Goal: Transaction & Acquisition: Purchase product/service

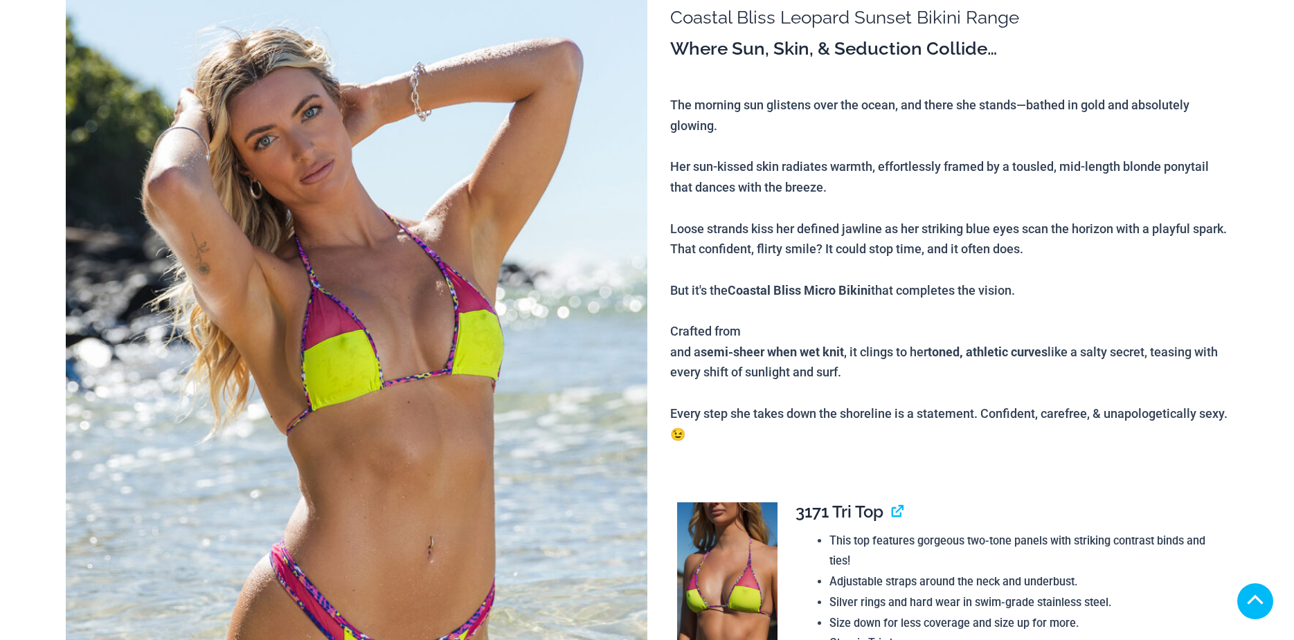
scroll to position [415, 0]
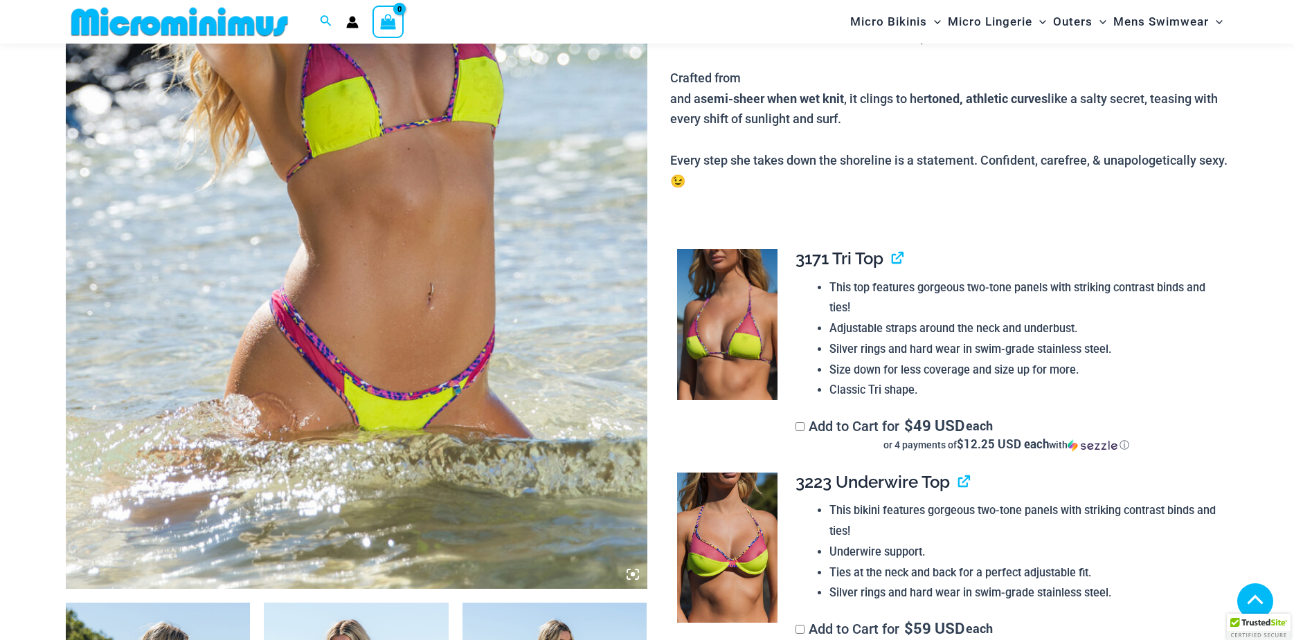
click at [633, 572] on icon at bounding box center [633, 574] width 4 height 4
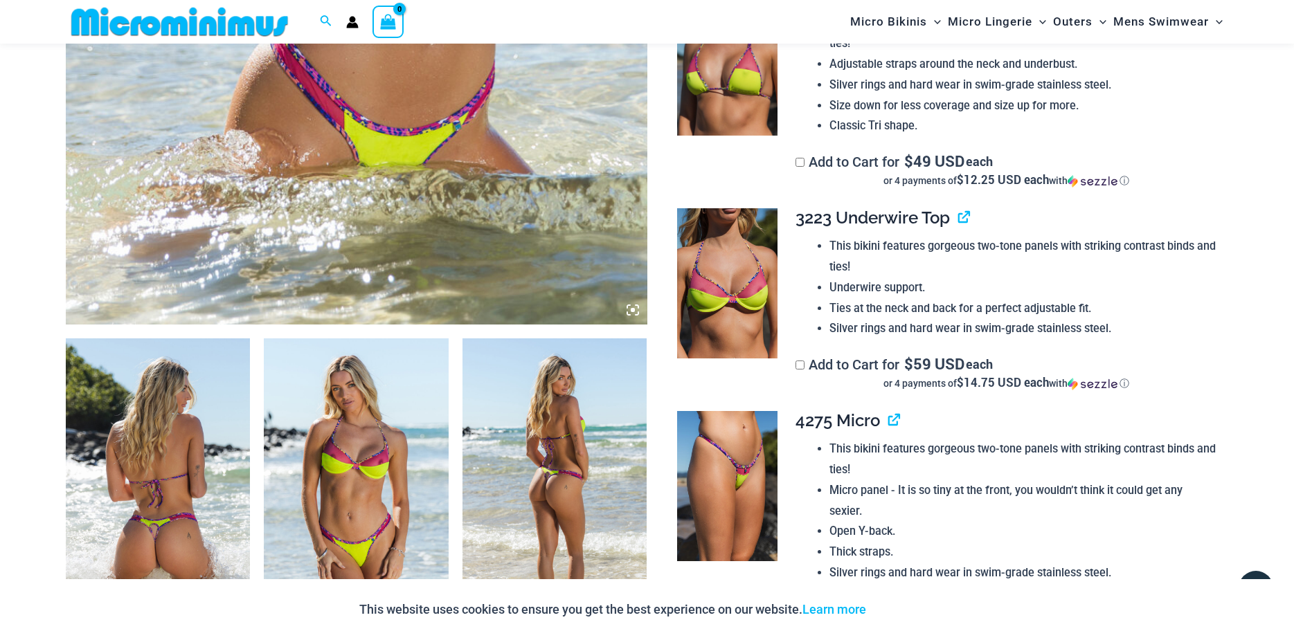
click at [633, 309] on icon at bounding box center [633, 310] width 4 height 4
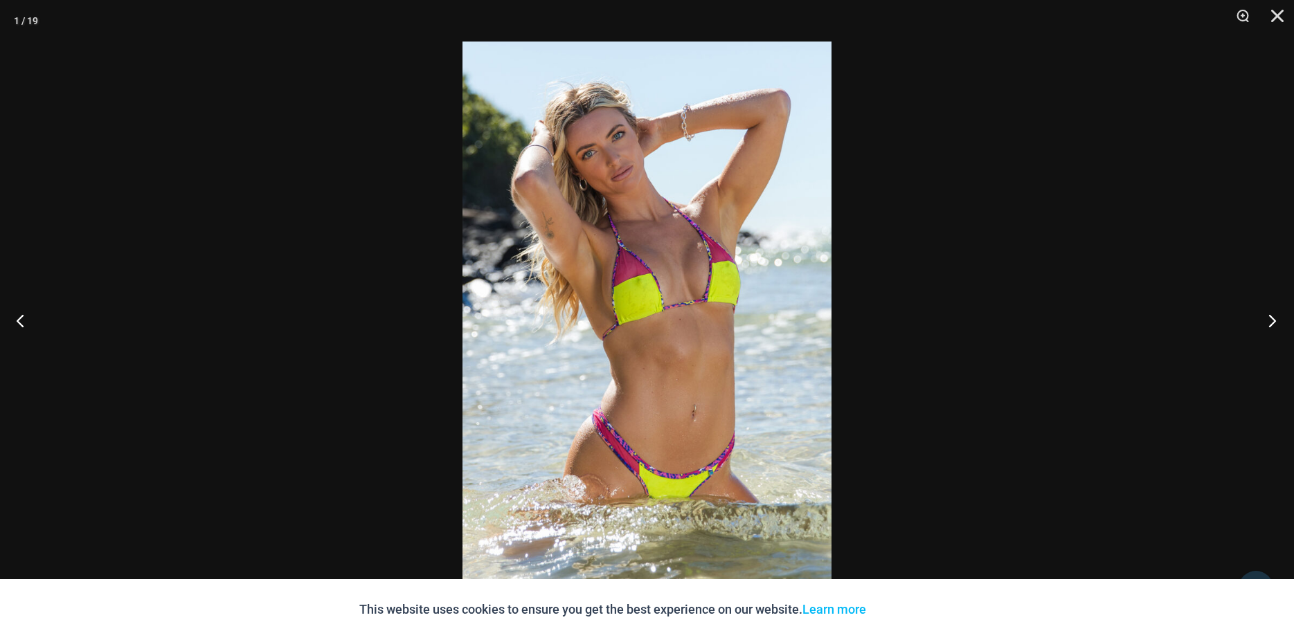
click at [1274, 323] on button "Next" at bounding box center [1268, 320] width 52 height 69
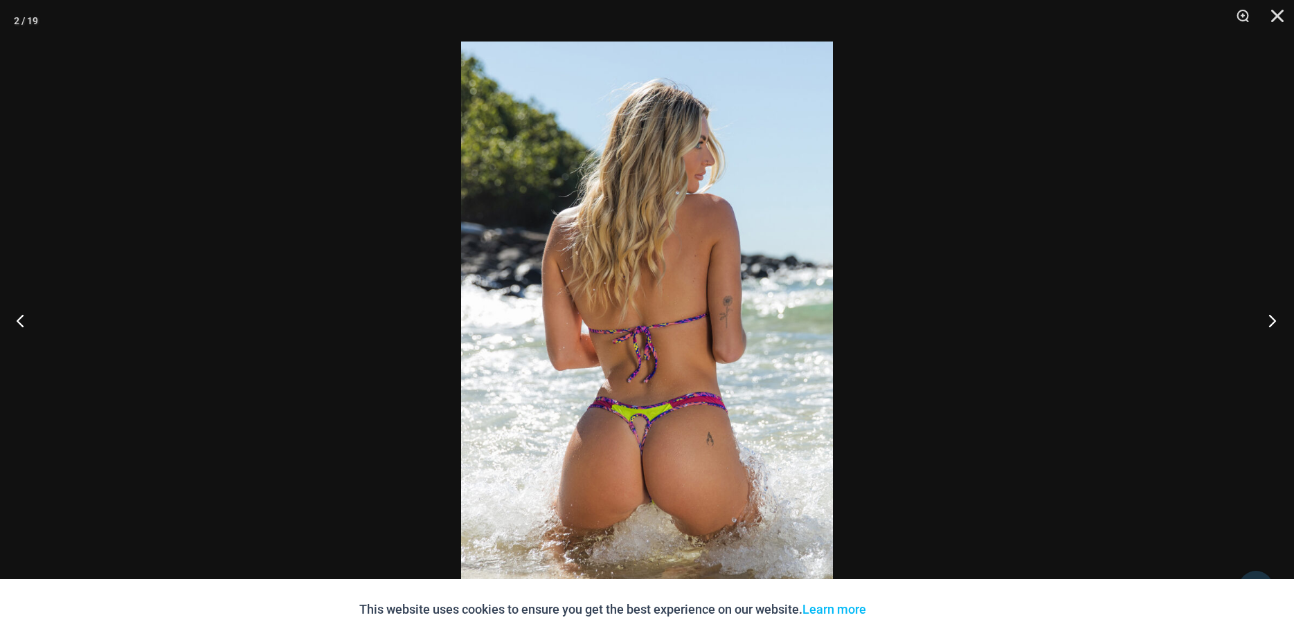
click at [1267, 327] on button "Next" at bounding box center [1268, 320] width 52 height 69
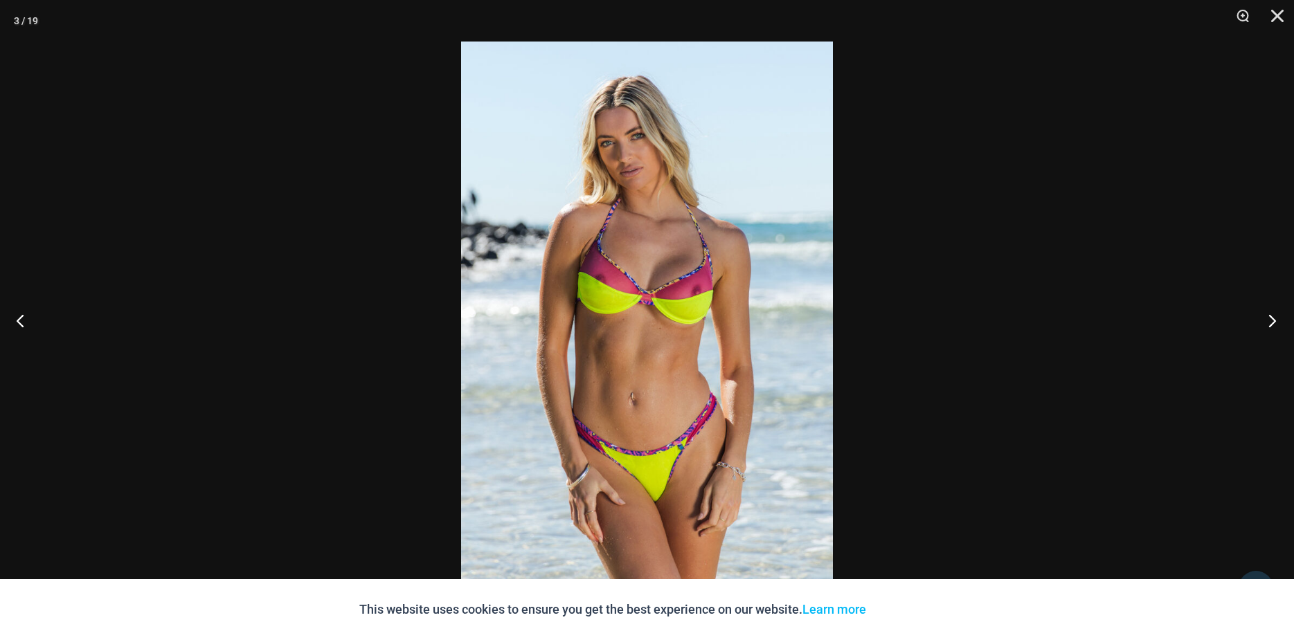
click at [1267, 327] on button "Next" at bounding box center [1268, 320] width 52 height 69
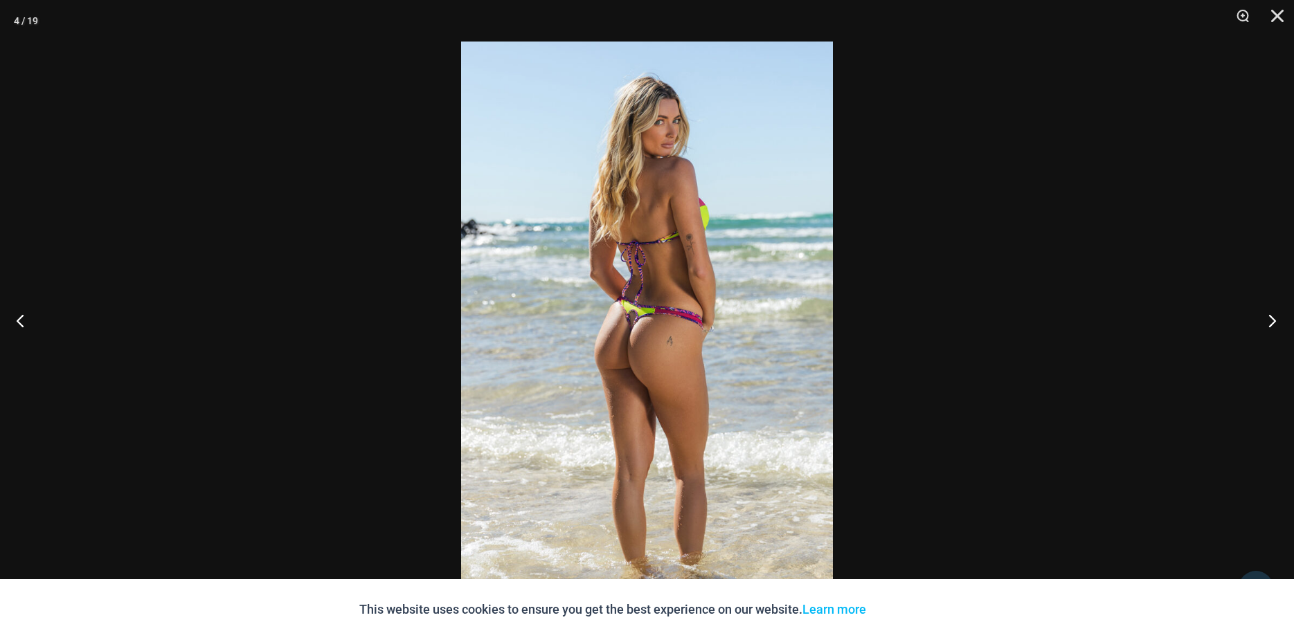
click at [1267, 327] on button "Next" at bounding box center [1268, 320] width 52 height 69
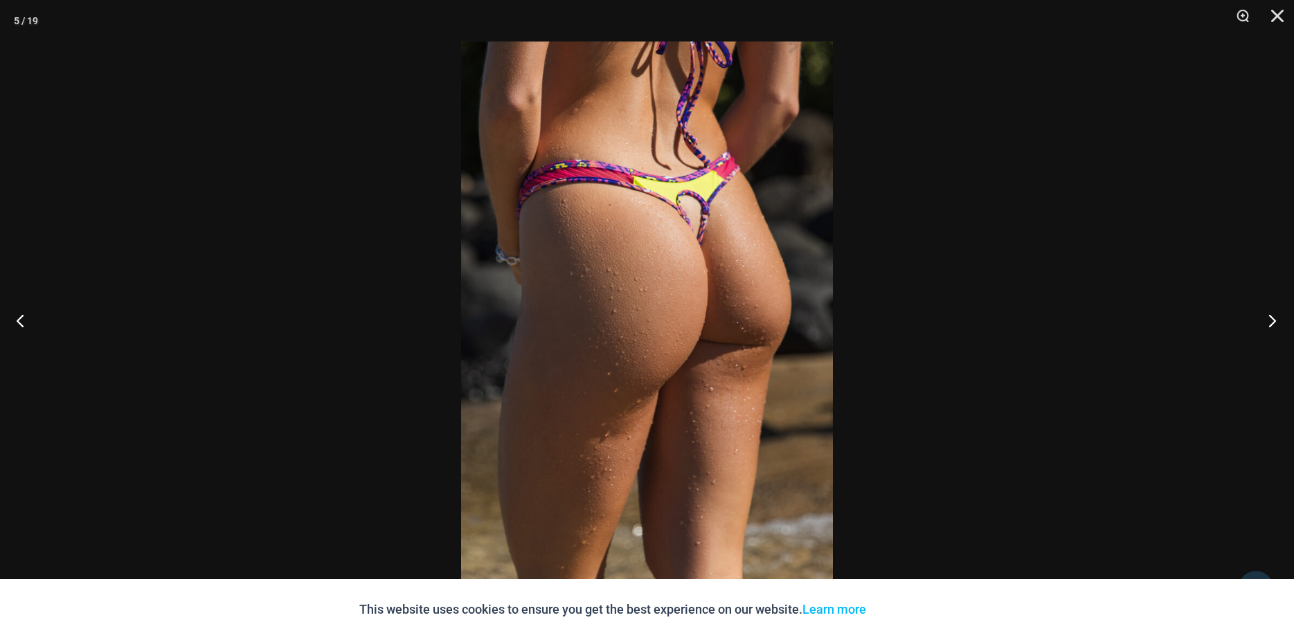
click at [1267, 327] on button "Next" at bounding box center [1268, 320] width 52 height 69
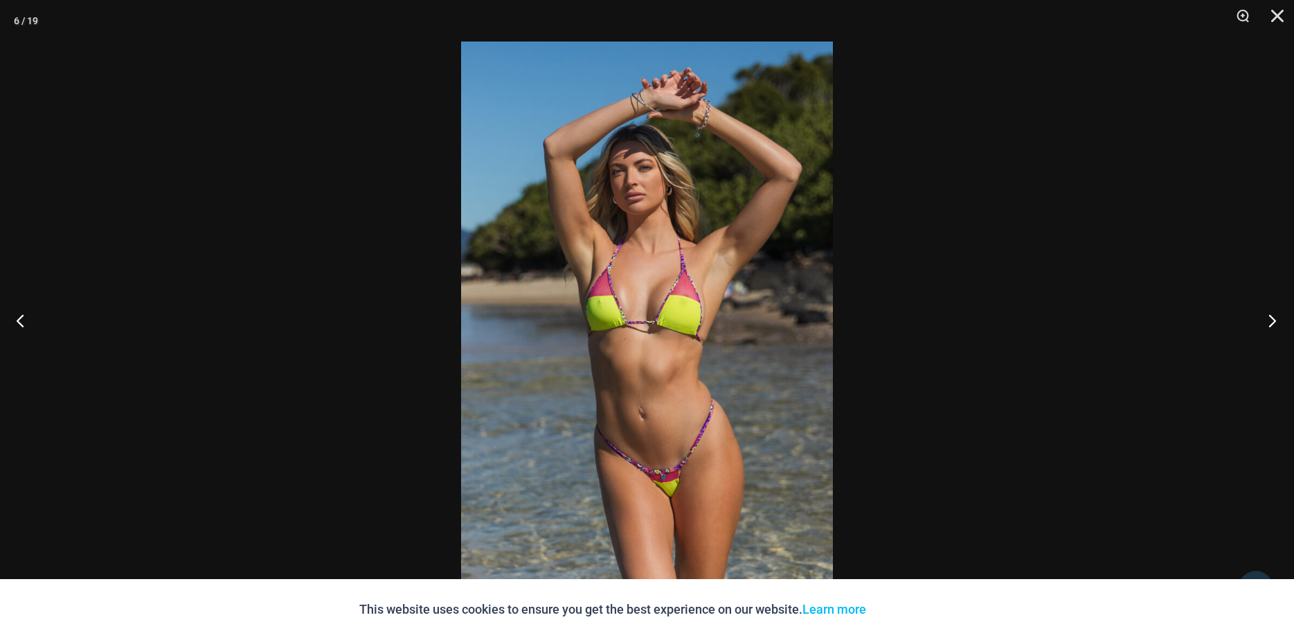
click at [1267, 327] on button "Next" at bounding box center [1268, 320] width 52 height 69
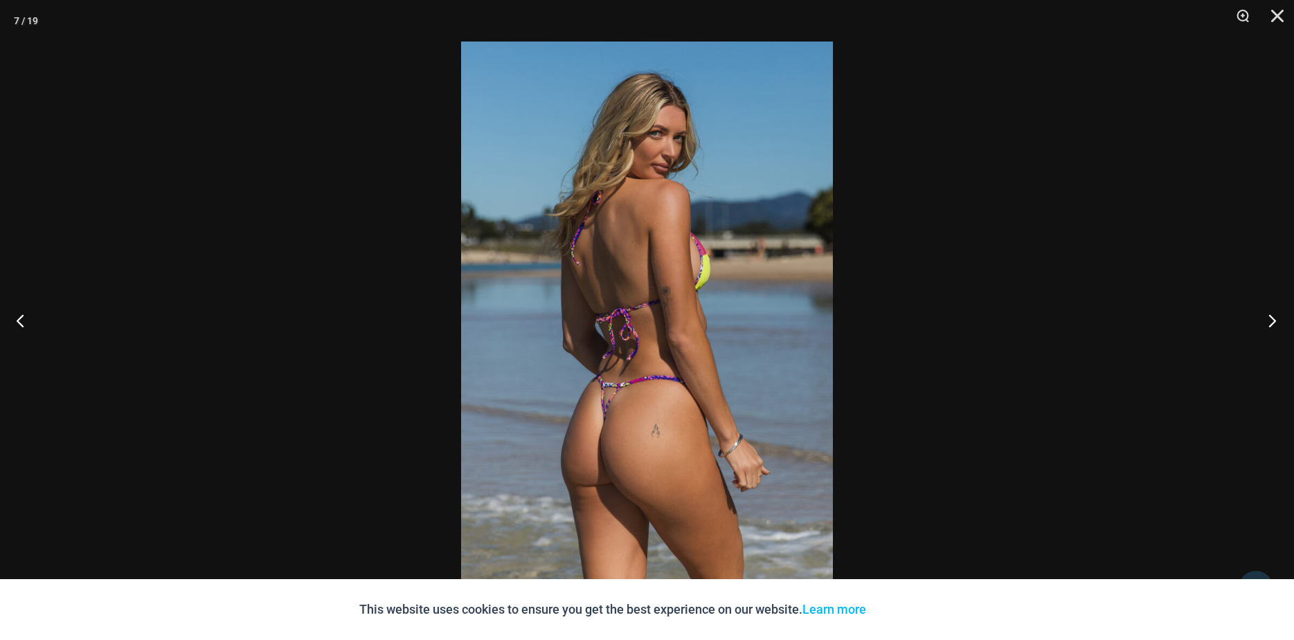
click at [1267, 327] on button "Next" at bounding box center [1268, 320] width 52 height 69
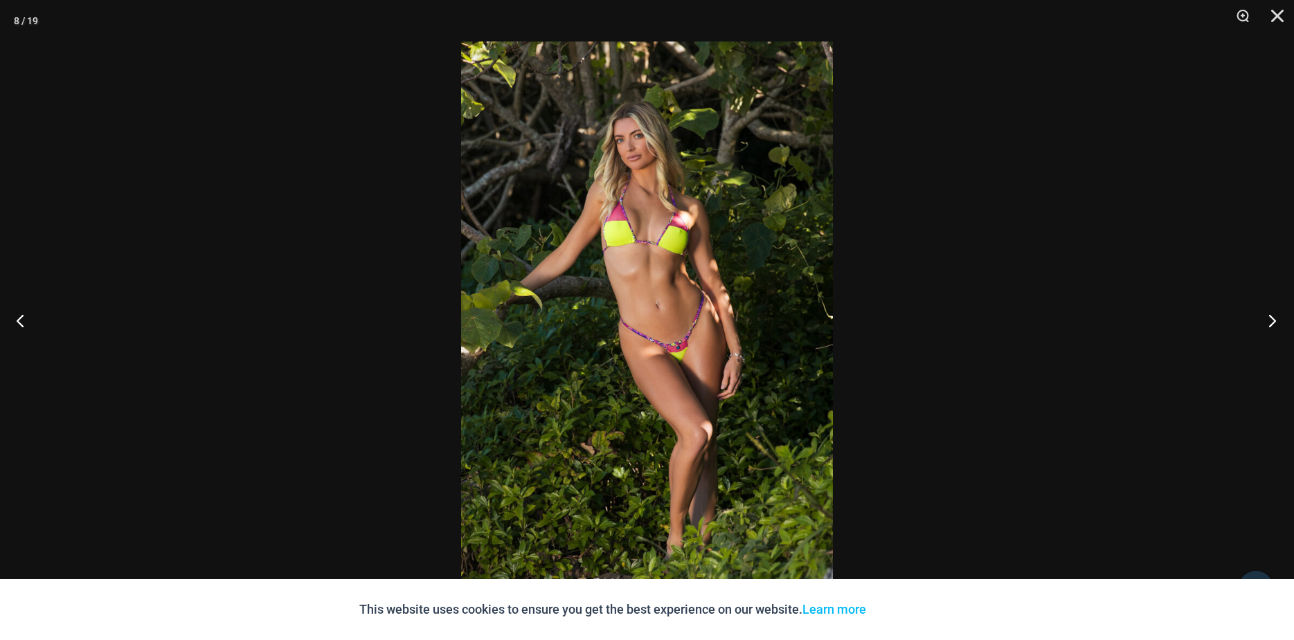
click at [1267, 327] on button "Next" at bounding box center [1268, 320] width 52 height 69
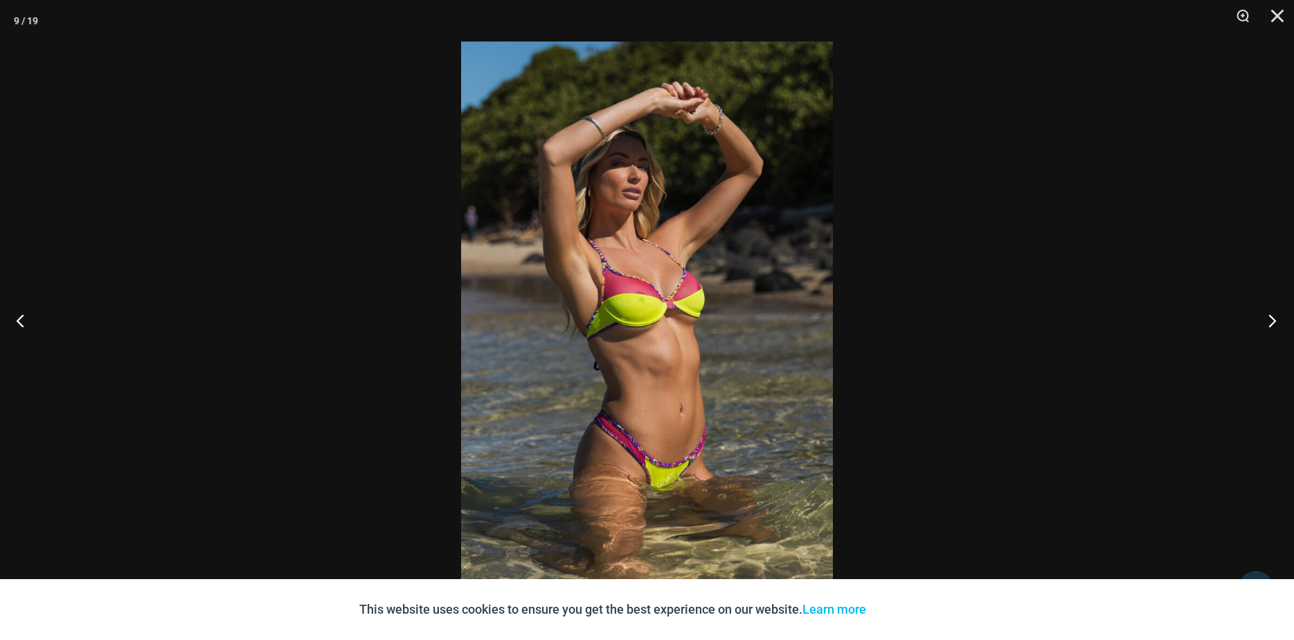
click at [1267, 327] on button "Next" at bounding box center [1268, 320] width 52 height 69
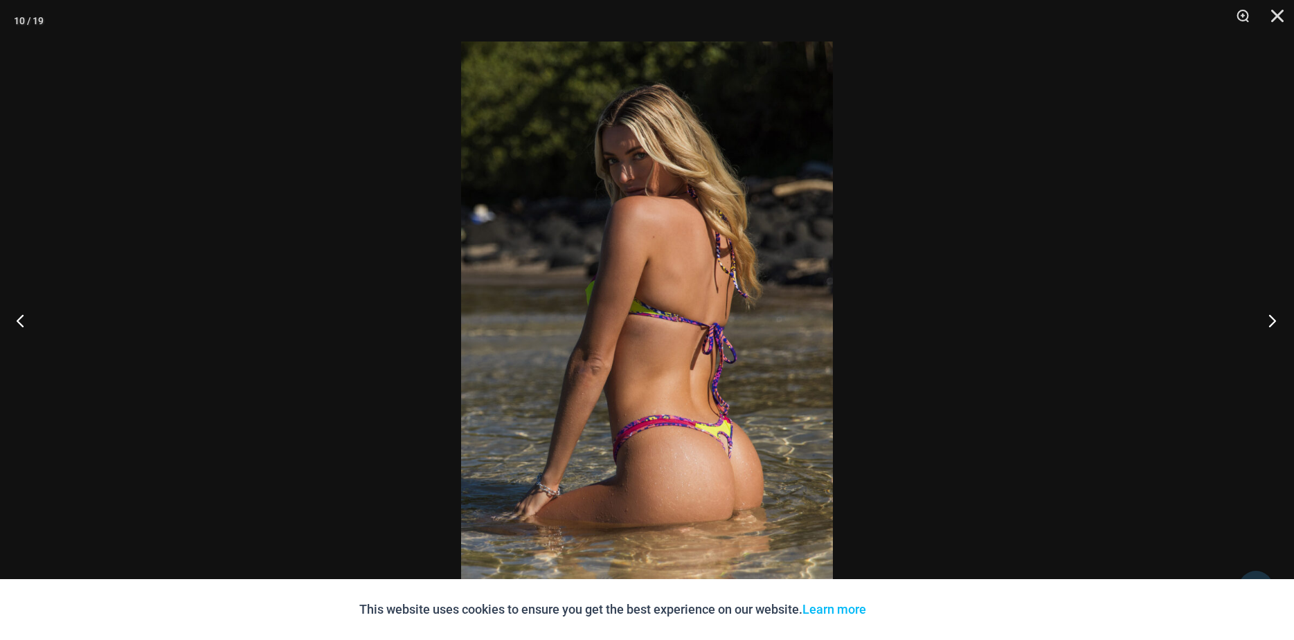
click at [1267, 327] on button "Next" at bounding box center [1268, 320] width 52 height 69
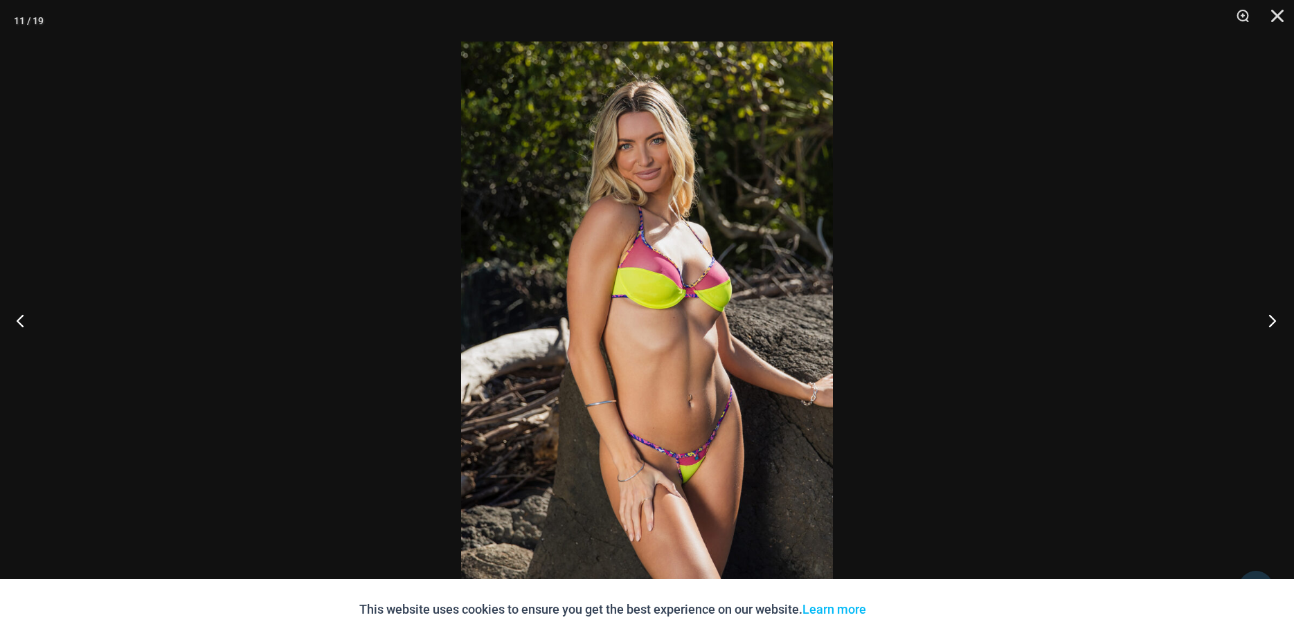
click at [1267, 327] on button "Next" at bounding box center [1268, 320] width 52 height 69
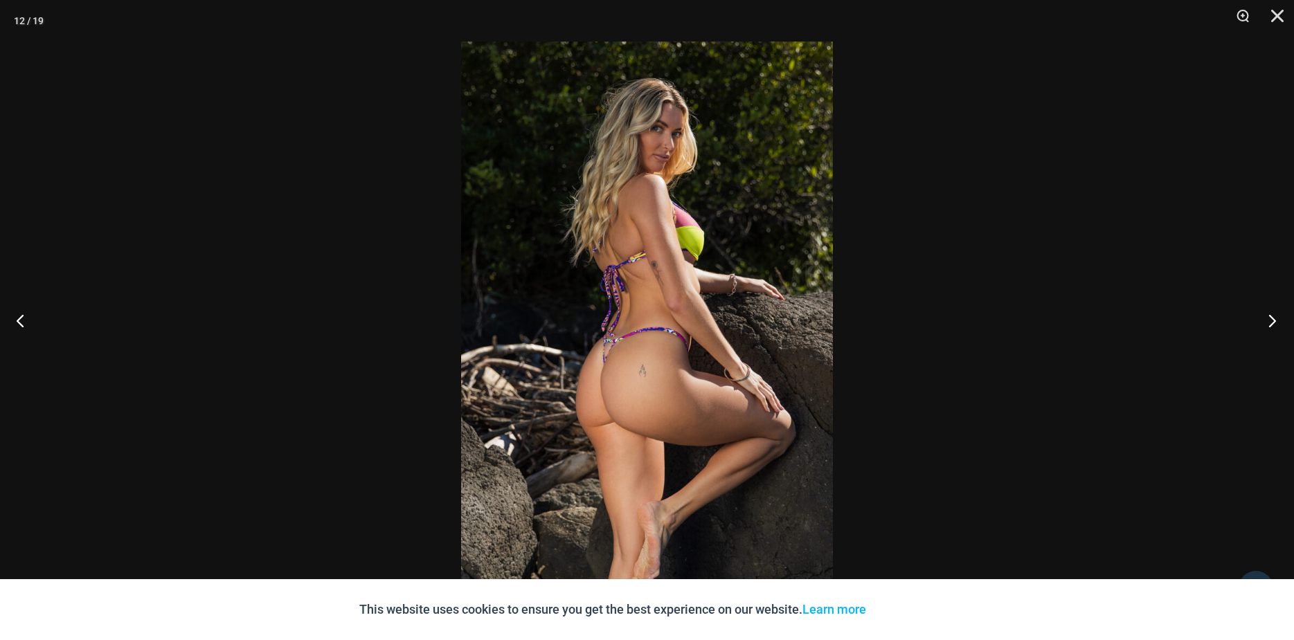
click at [1267, 327] on button "Next" at bounding box center [1268, 320] width 52 height 69
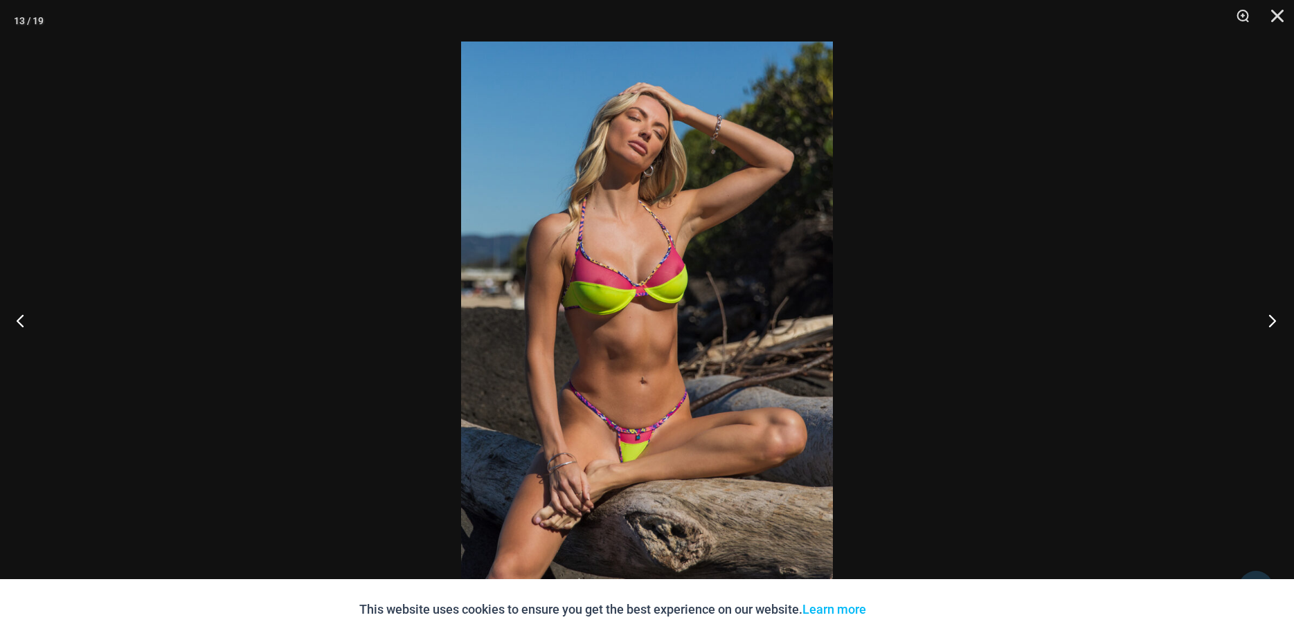
click at [1267, 327] on button "Next" at bounding box center [1268, 320] width 52 height 69
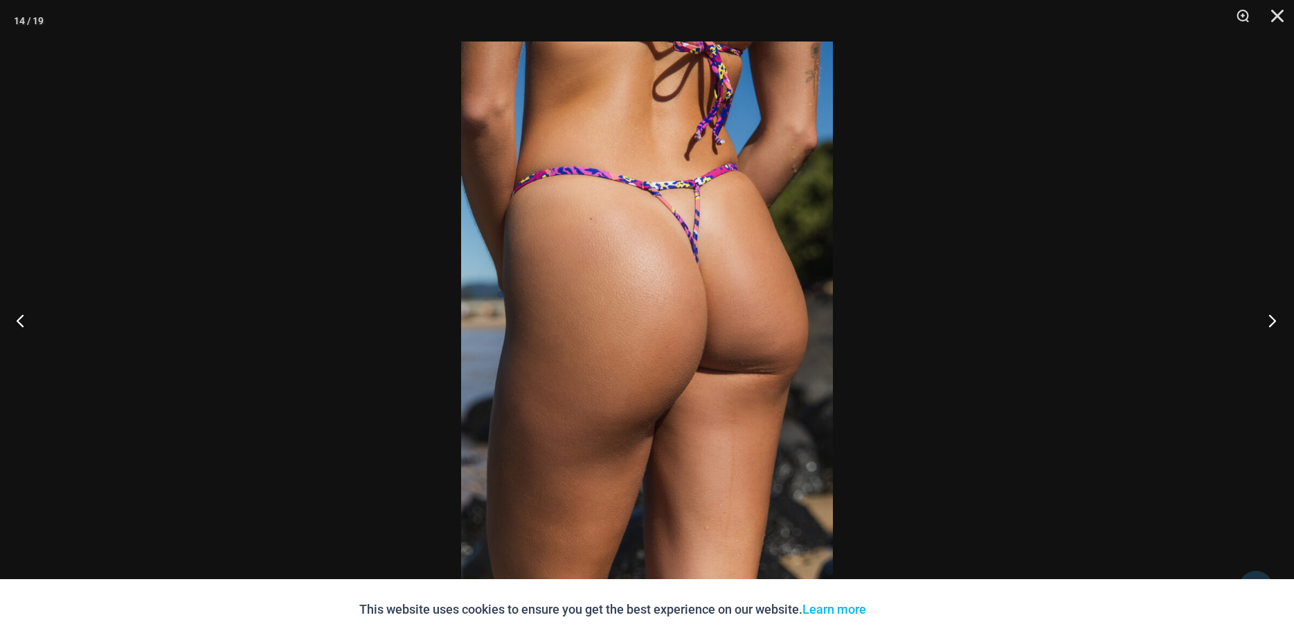
click at [1267, 327] on button "Next" at bounding box center [1268, 320] width 52 height 69
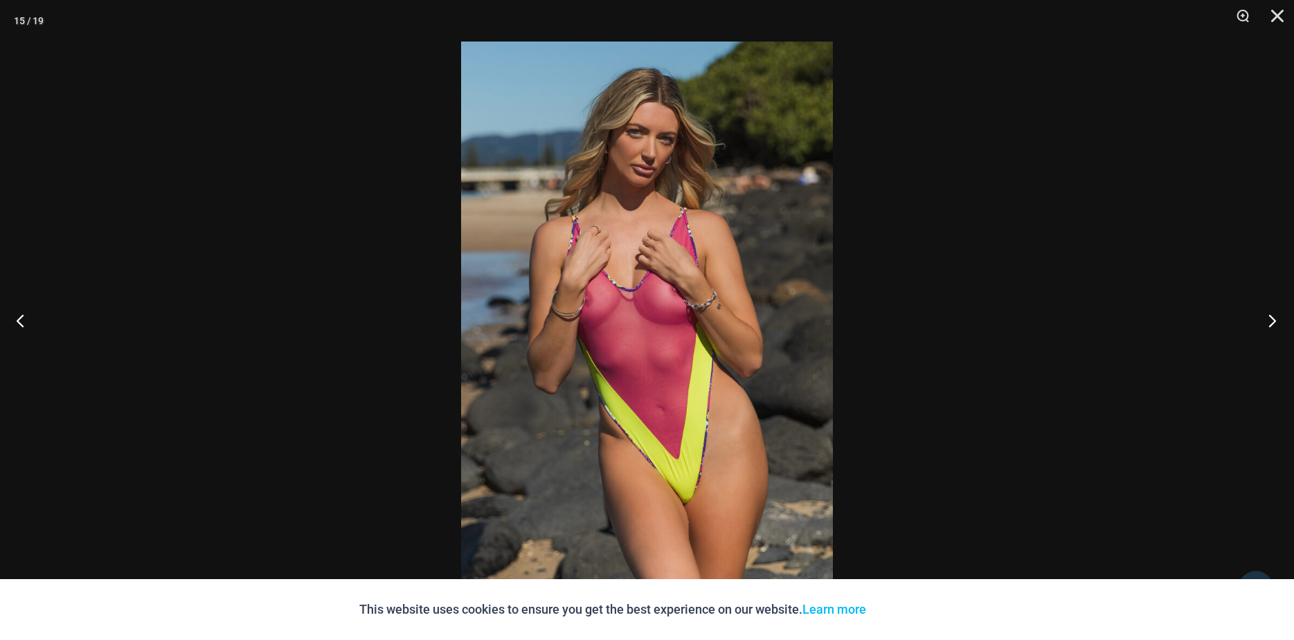
click at [1267, 327] on button "Next" at bounding box center [1268, 320] width 52 height 69
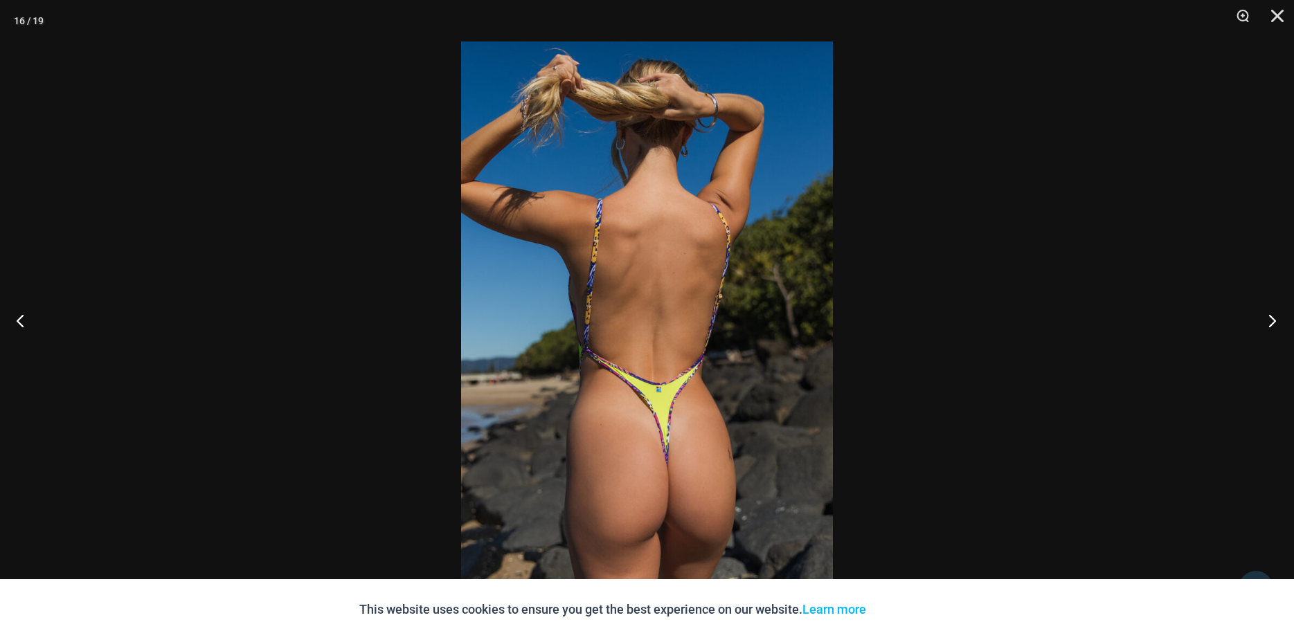
click at [1267, 327] on button "Next" at bounding box center [1268, 320] width 52 height 69
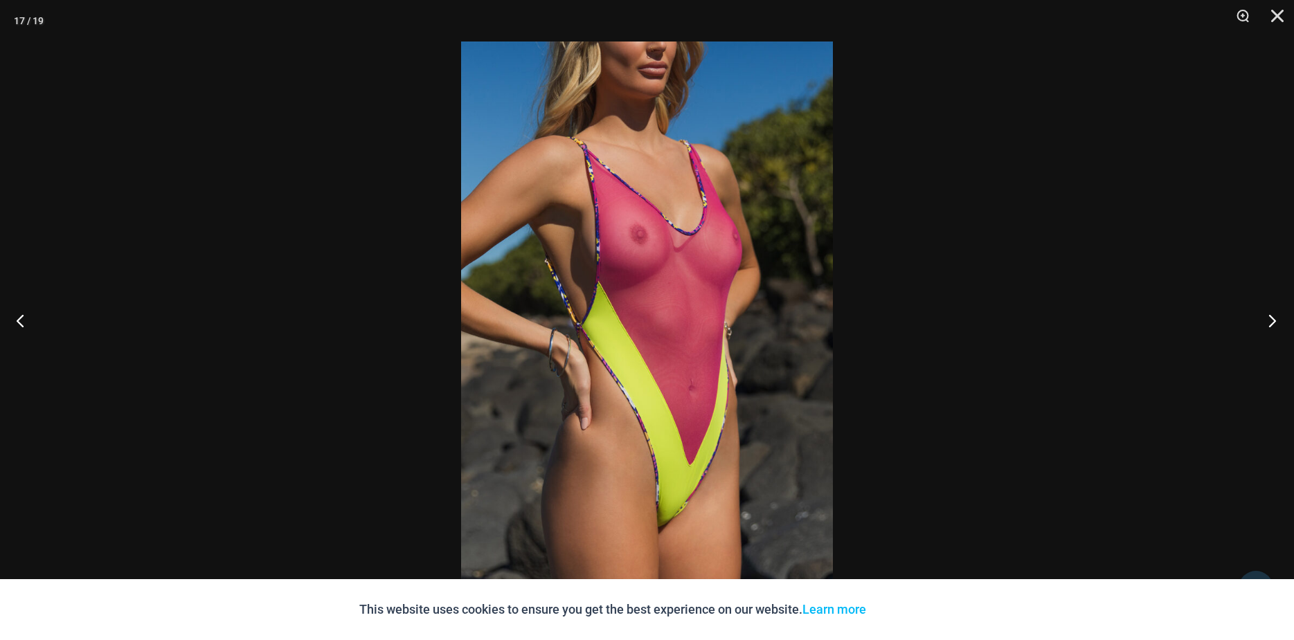
click at [1267, 327] on button "Next" at bounding box center [1268, 320] width 52 height 69
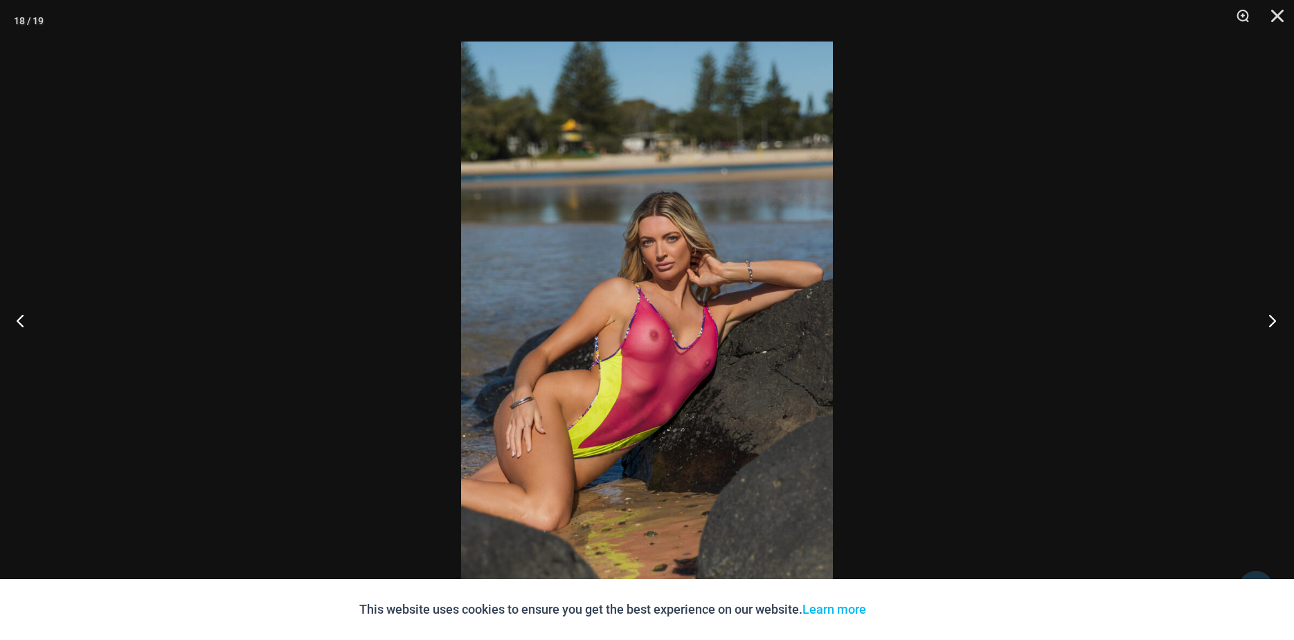
click at [1267, 327] on button "Next" at bounding box center [1268, 320] width 52 height 69
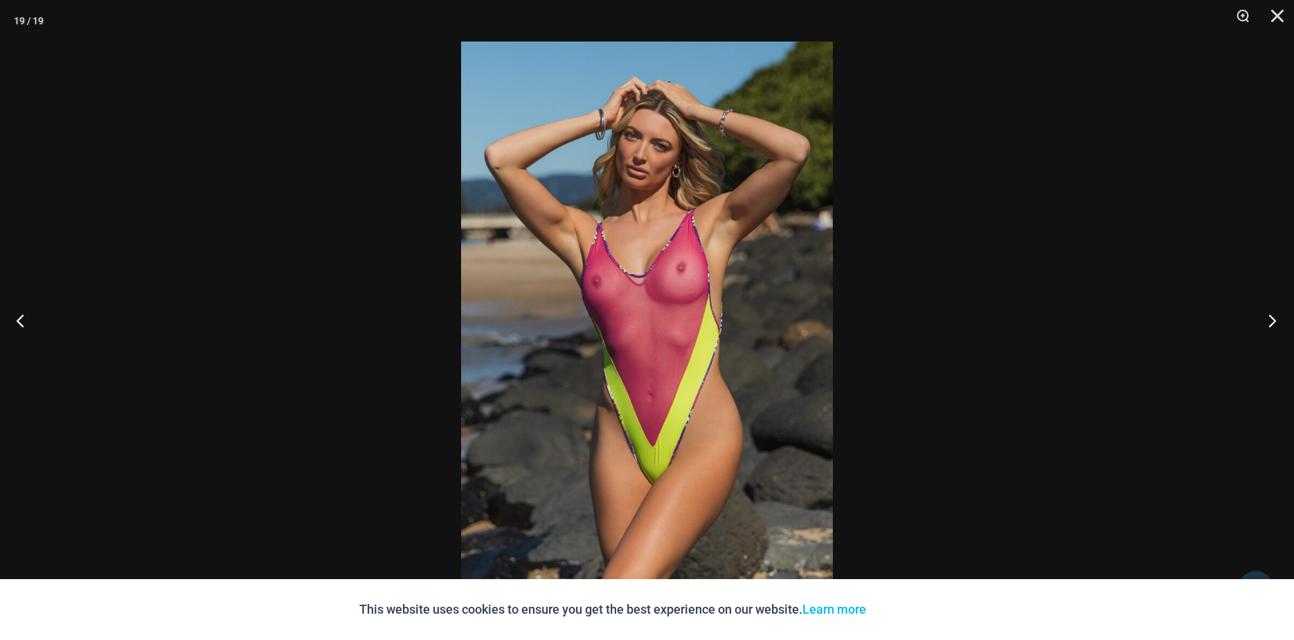
click at [1267, 327] on button "Next" at bounding box center [1268, 320] width 52 height 69
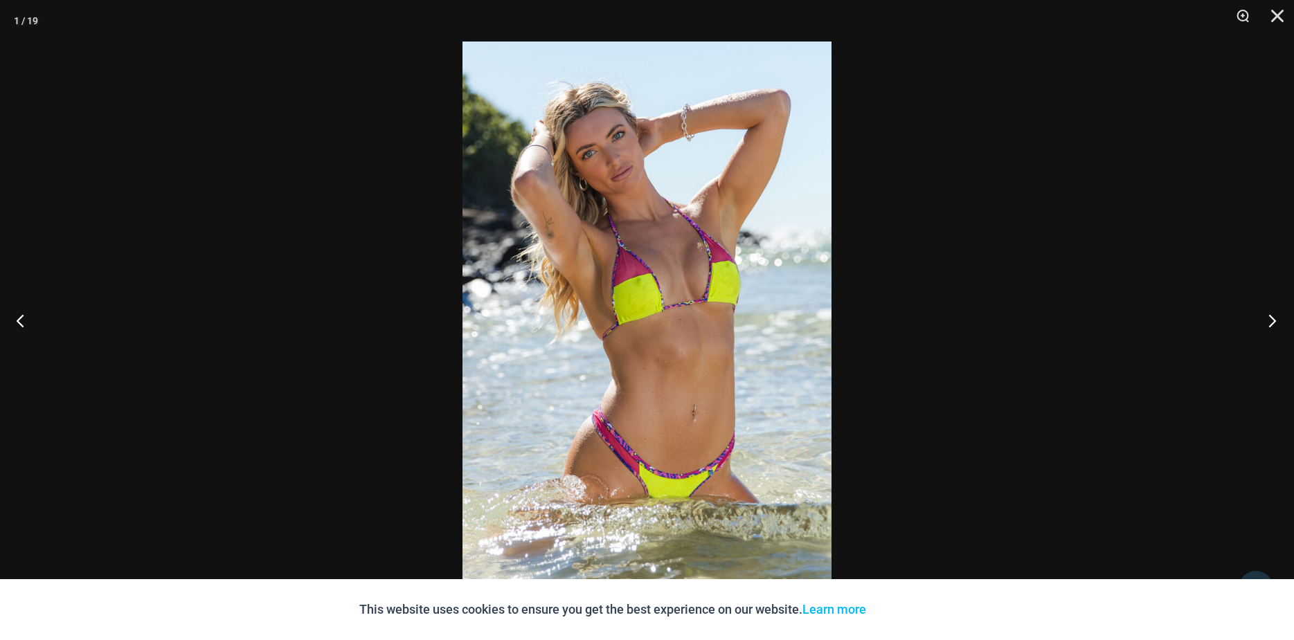
click at [1267, 327] on button "Next" at bounding box center [1268, 320] width 52 height 69
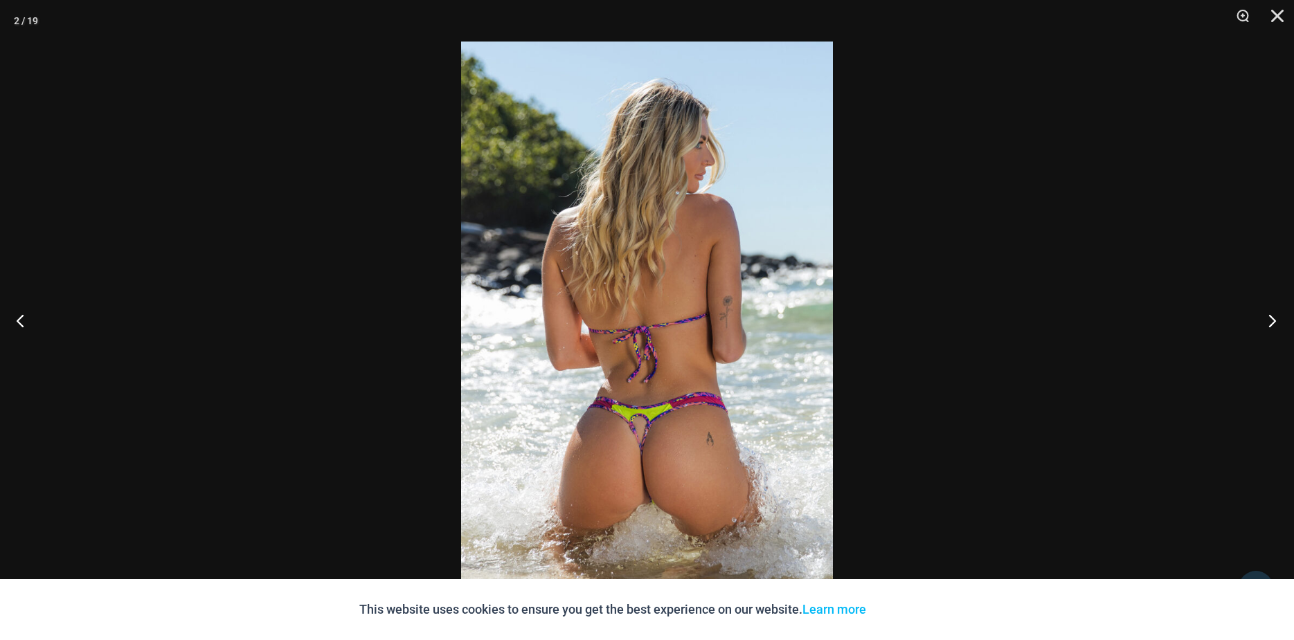
click at [1267, 327] on button "Next" at bounding box center [1268, 320] width 52 height 69
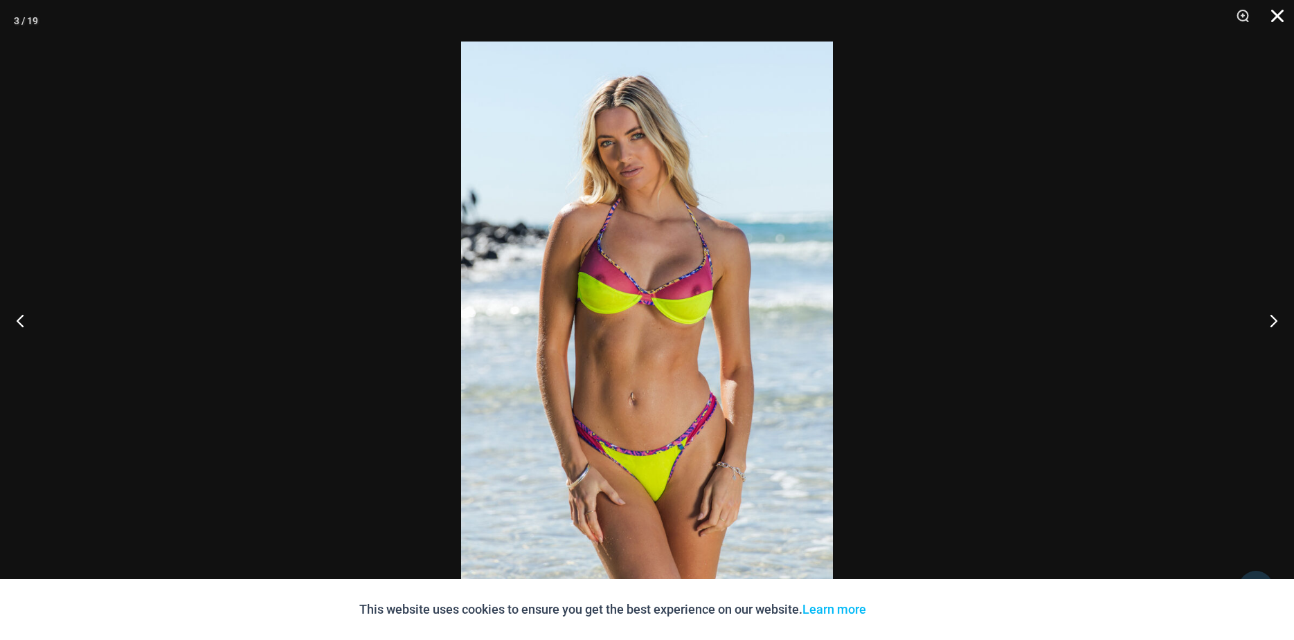
click at [1281, 17] on button "Close" at bounding box center [1272, 21] width 35 height 42
